Goal: Find specific page/section: Find specific page/section

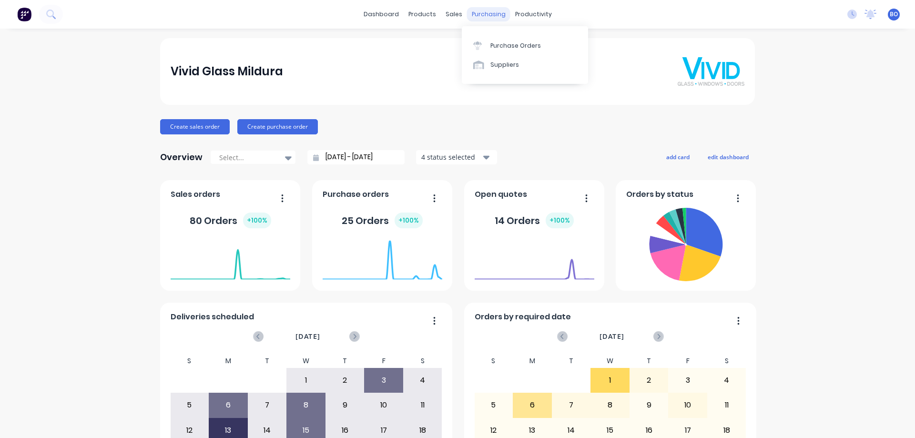
click at [485, 12] on div "purchasing" at bounding box center [488, 14] width 43 height 14
click at [520, 44] on div "Purchase Orders" at bounding box center [515, 45] width 51 height 9
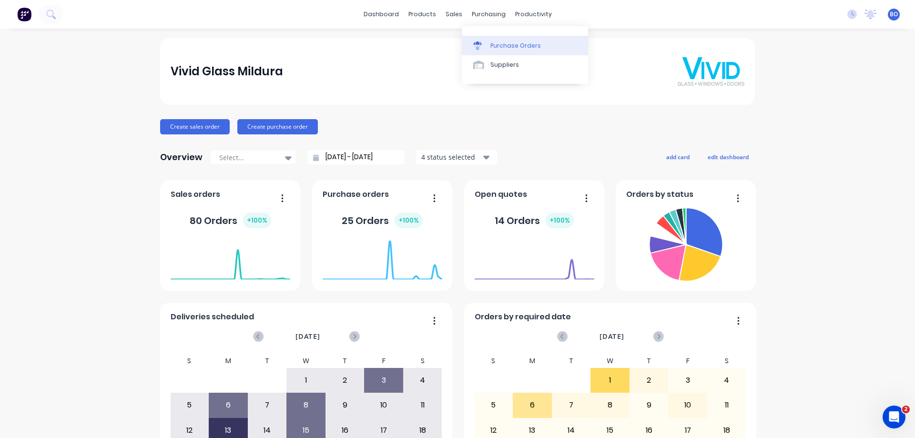
click at [503, 43] on div "Purchase Orders" at bounding box center [515, 45] width 51 height 9
